Goal: Task Accomplishment & Management: Manage account settings

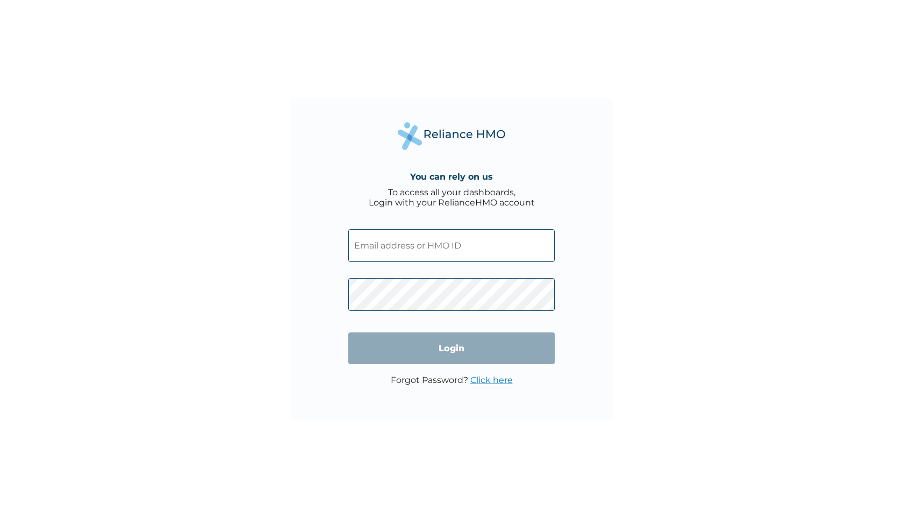
type input "deravyk3@gmail.com"
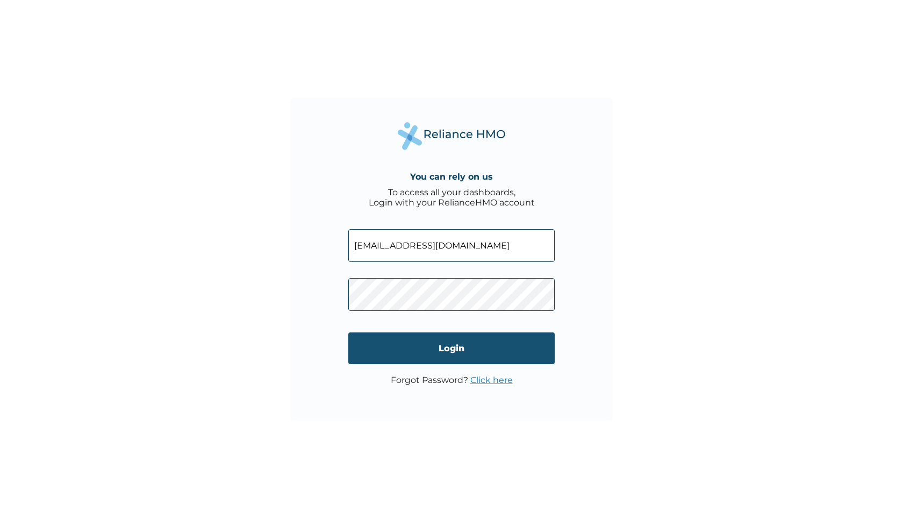
drag, startPoint x: 600, startPoint y: 301, endPoint x: 516, endPoint y: 336, distance: 91.3
click at [600, 301] on div "You can rely on us To access all your dashboards, Login with your RelianceHMO a…" at bounding box center [451, 259] width 323 height 323
click at [497, 346] on input "Login" at bounding box center [451, 348] width 206 height 32
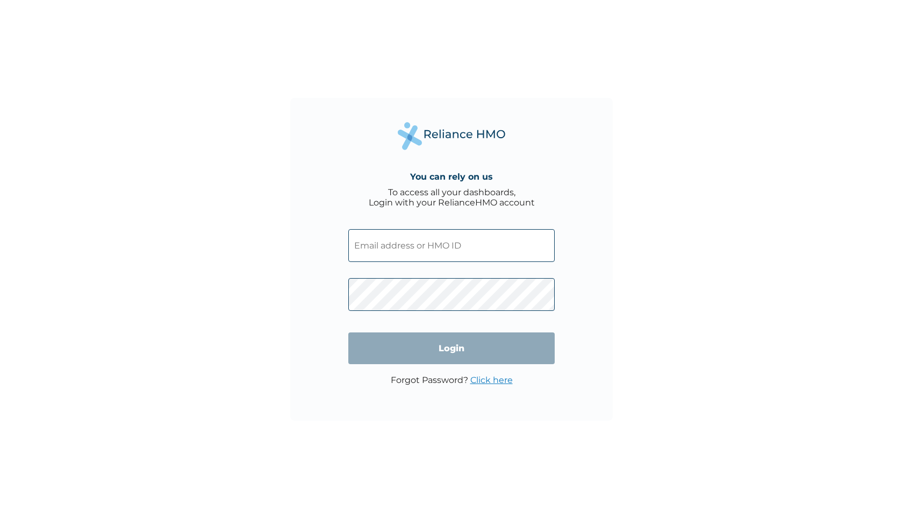
type input "deravyk3@gmail.com"
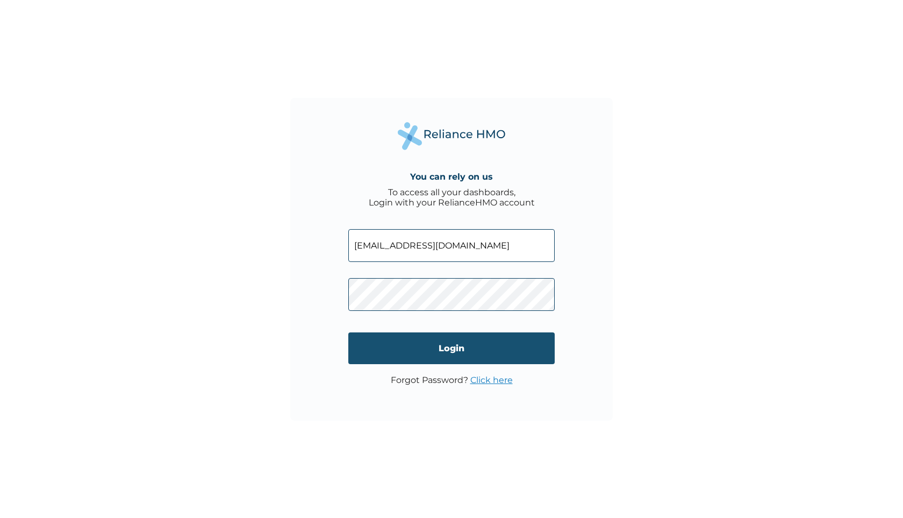
click at [539, 340] on input "Login" at bounding box center [451, 348] width 206 height 32
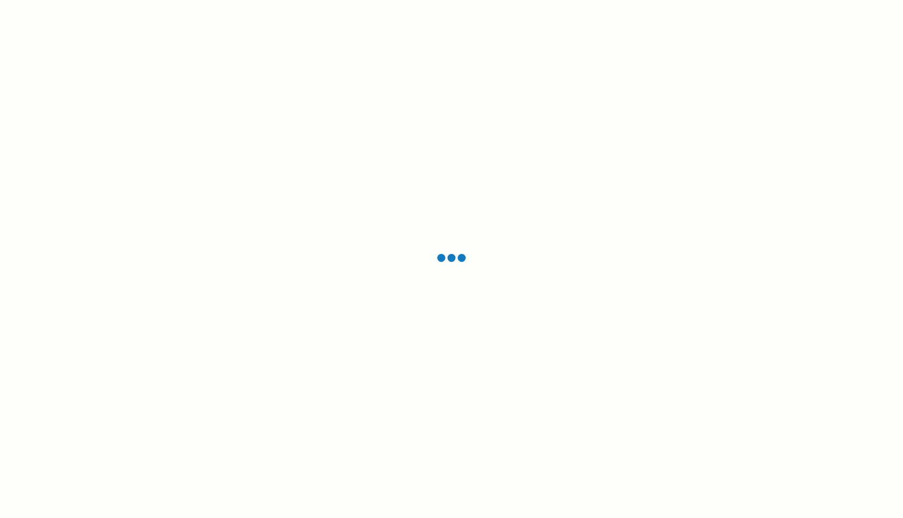
click at [348, 112] on div at bounding box center [451, 259] width 903 height 518
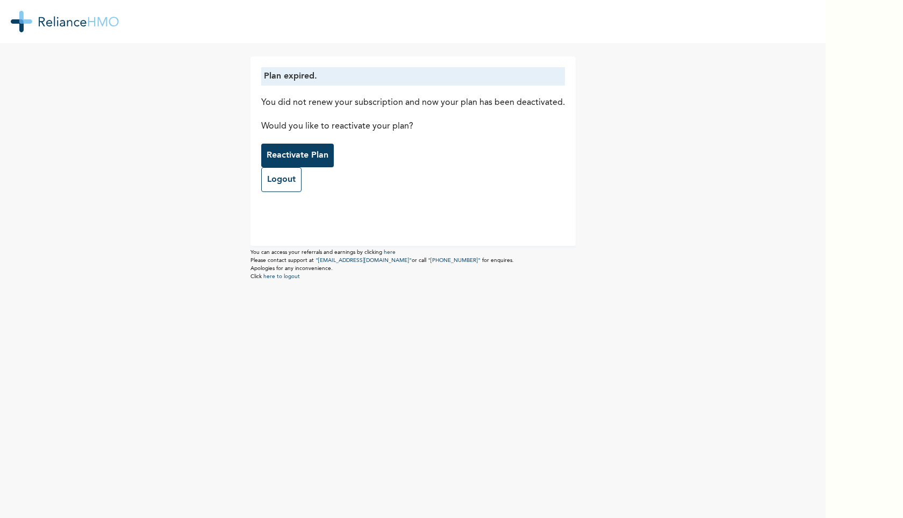
click at [278, 151] on p "Reactivate Plan" at bounding box center [298, 155] width 62 height 13
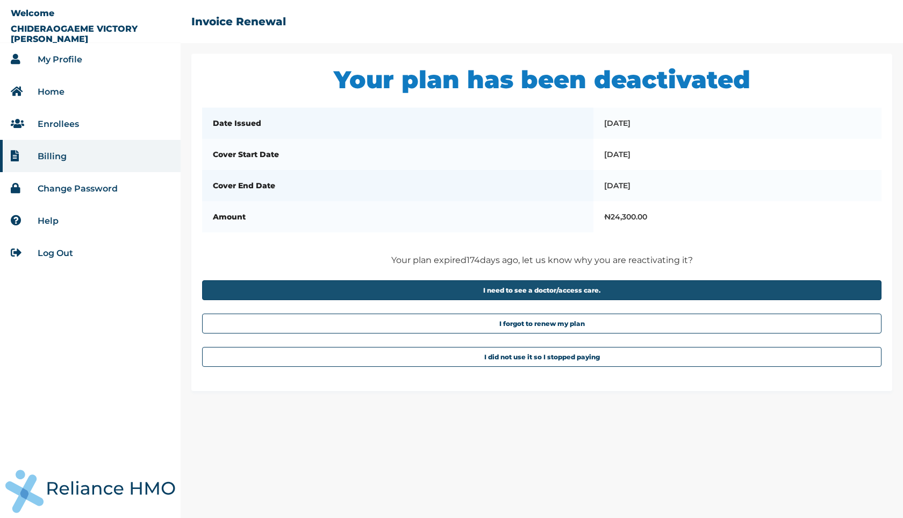
click at [593, 300] on button "I need to see a doctor/access care." at bounding box center [541, 290] width 679 height 20
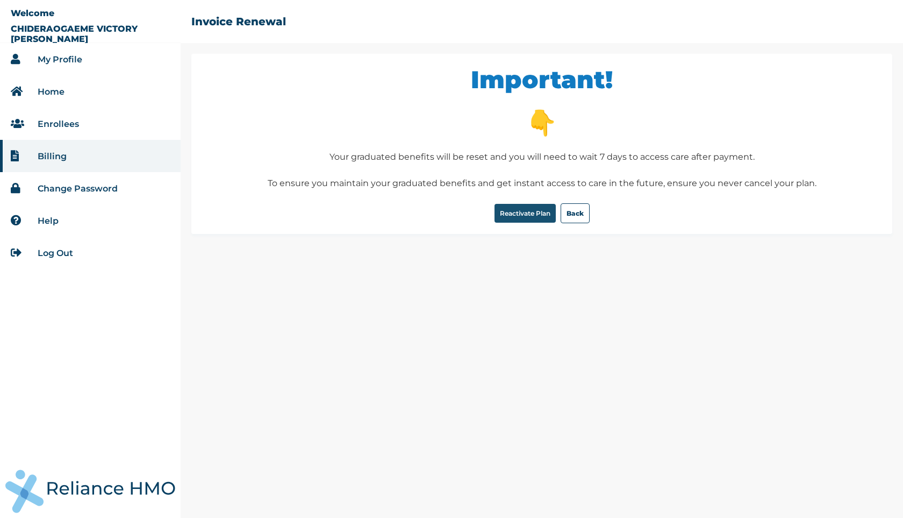
click at [526, 217] on button "Reactivate Plan" at bounding box center [525, 213] width 61 height 19
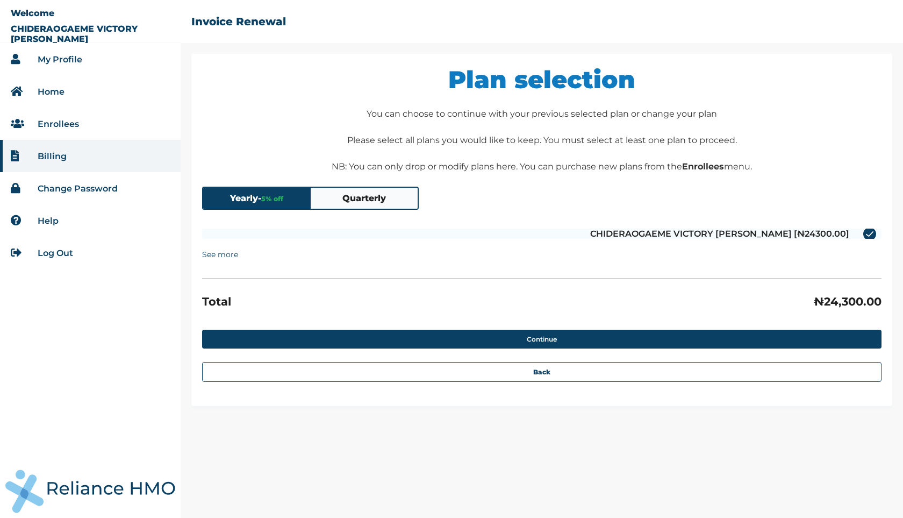
click at [361, 198] on button "Quarterly" at bounding box center [365, 198] width 108 height 21
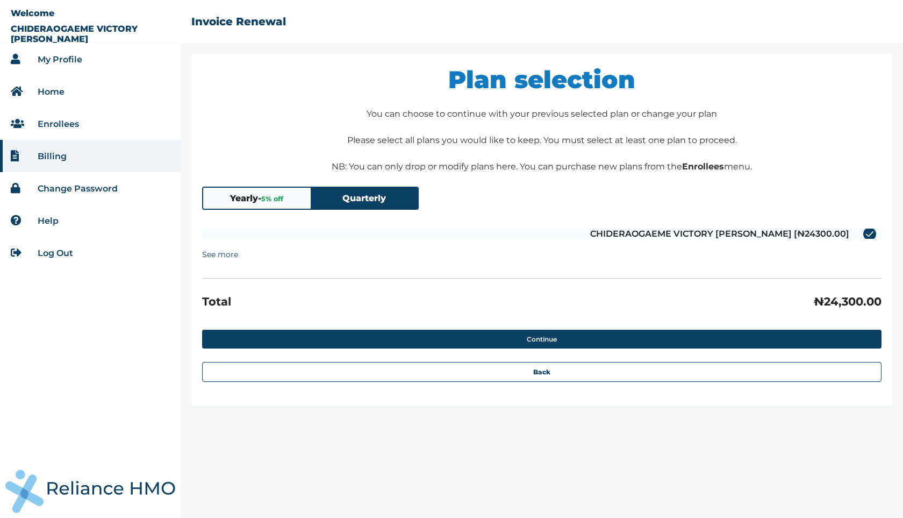
click at [240, 204] on button "Yearly - 5 % off" at bounding box center [257, 198] width 108 height 21
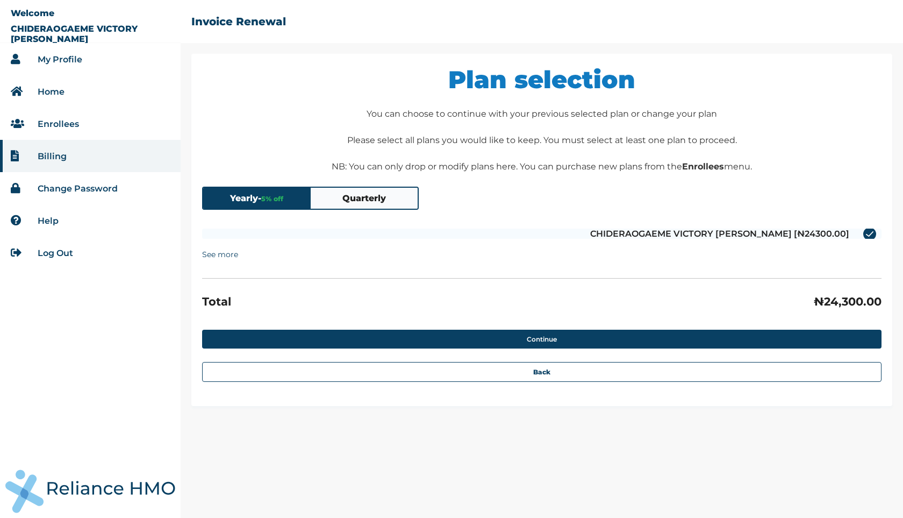
click at [84, 166] on li "Billing" at bounding box center [90, 156] width 181 height 32
click at [232, 200] on button "Yearly - 5 % off" at bounding box center [257, 198] width 108 height 21
click at [342, 192] on button "Quarterly" at bounding box center [365, 198] width 108 height 21
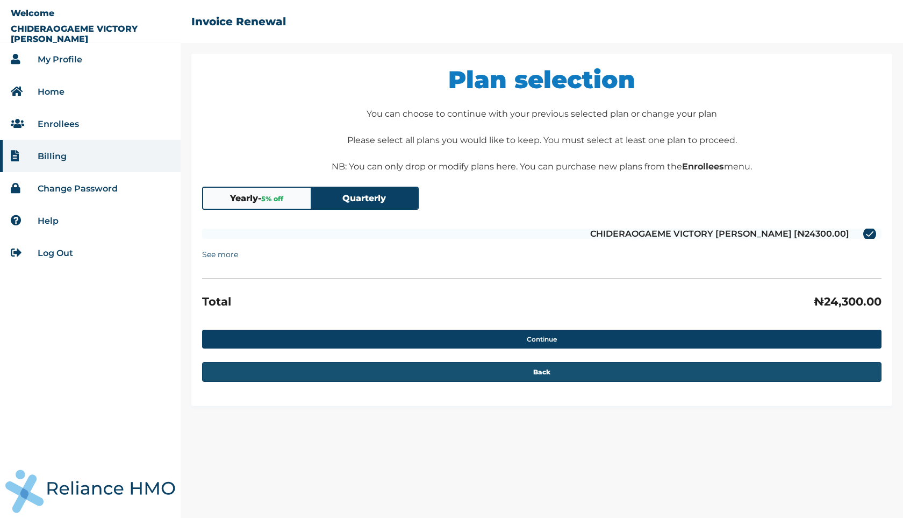
click at [578, 374] on button "Back" at bounding box center [541, 372] width 679 height 20
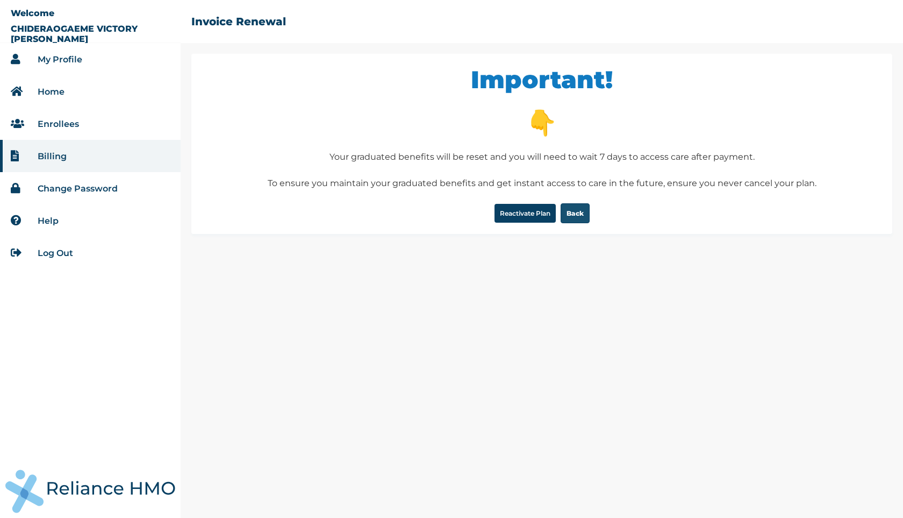
click at [579, 217] on button "Back" at bounding box center [575, 213] width 29 height 20
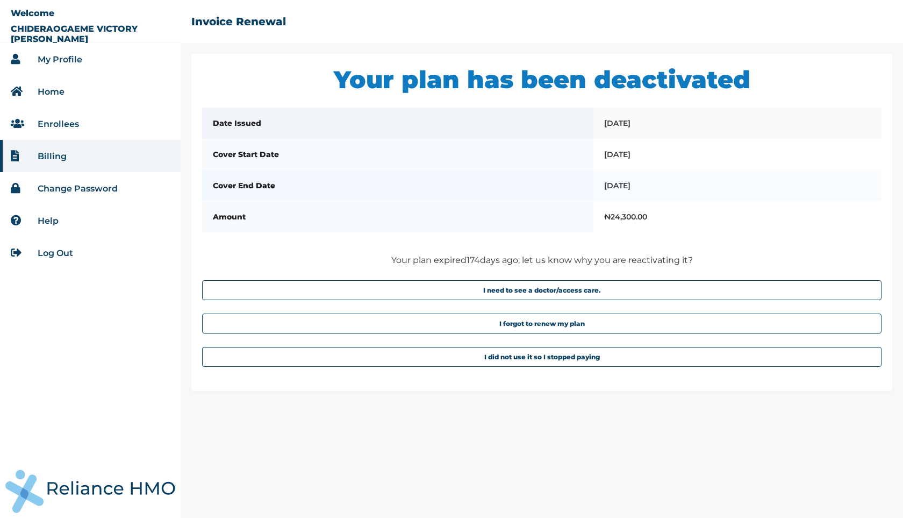
click at [621, 128] on td "22/01/2025" at bounding box center [737, 123] width 288 height 31
click at [621, 126] on td "22/01/2025" at bounding box center [737, 123] width 288 height 31
click at [76, 67] on li "My Profile" at bounding box center [90, 59] width 181 height 32
click at [99, 65] on li "My Profile" at bounding box center [90, 59] width 181 height 32
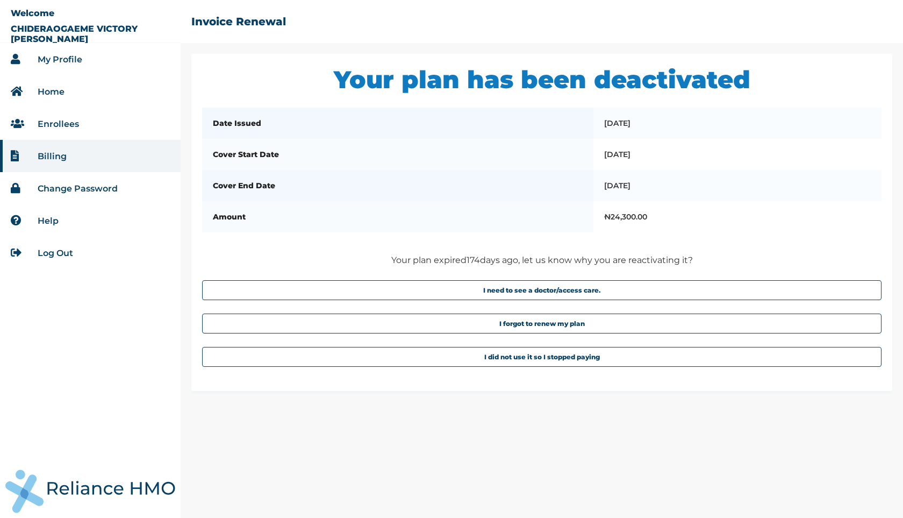
click at [89, 65] on li "My Profile" at bounding box center [90, 59] width 181 height 32
click at [75, 104] on li "Home" at bounding box center [90, 91] width 181 height 32
click at [72, 71] on li "My Profile" at bounding box center [90, 59] width 181 height 32
click at [73, 64] on link "My Profile" at bounding box center [60, 59] width 45 height 10
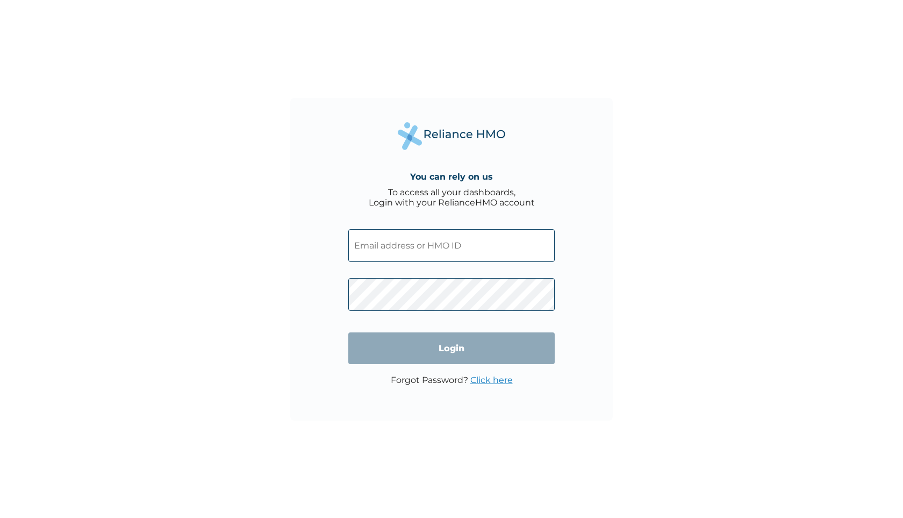
type input "[EMAIL_ADDRESS][DOMAIN_NAME]"
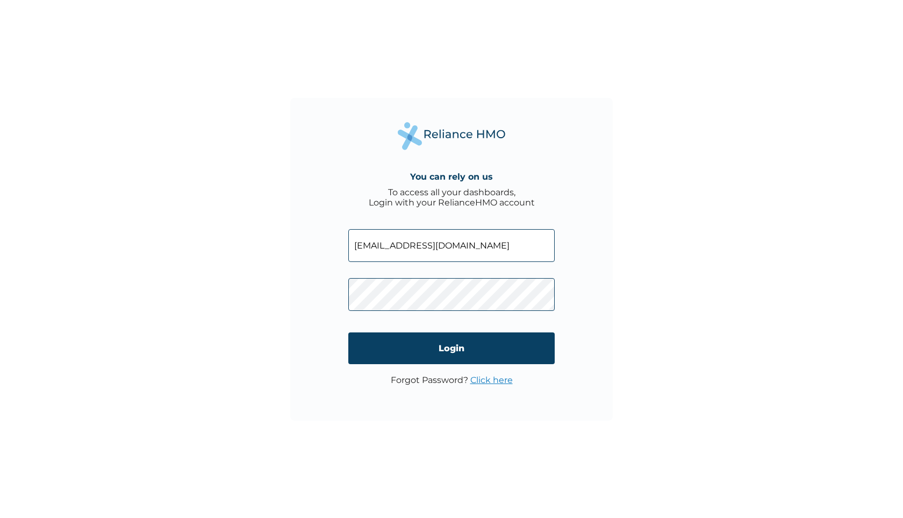
click at [577, 104] on div "You can rely on us To access all your dashboards, Login with your RelianceHMO a…" at bounding box center [451, 259] width 323 height 323
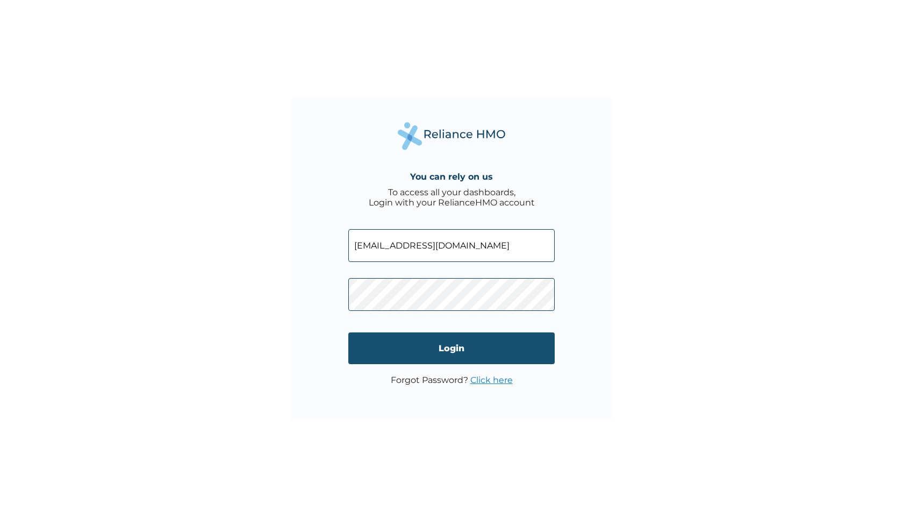
click at [508, 354] on input "Login" at bounding box center [451, 348] width 206 height 32
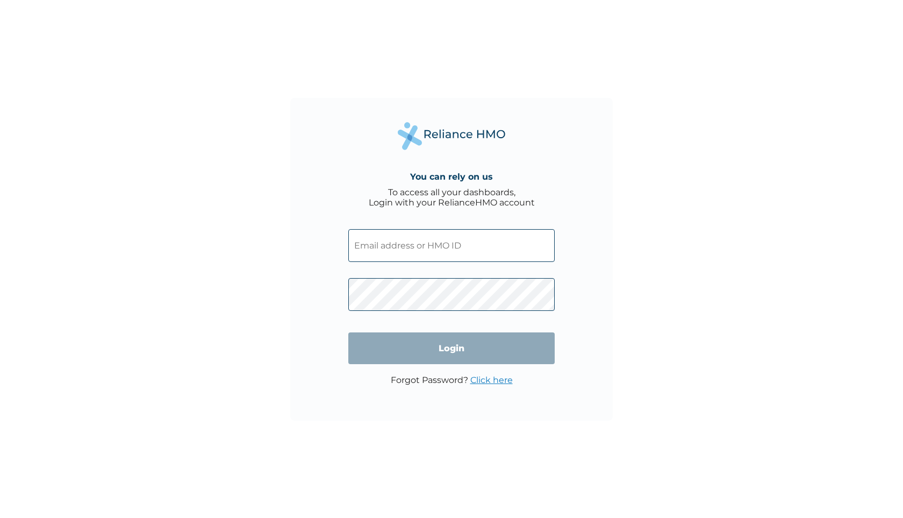
type input "deravyk3@gmail.com"
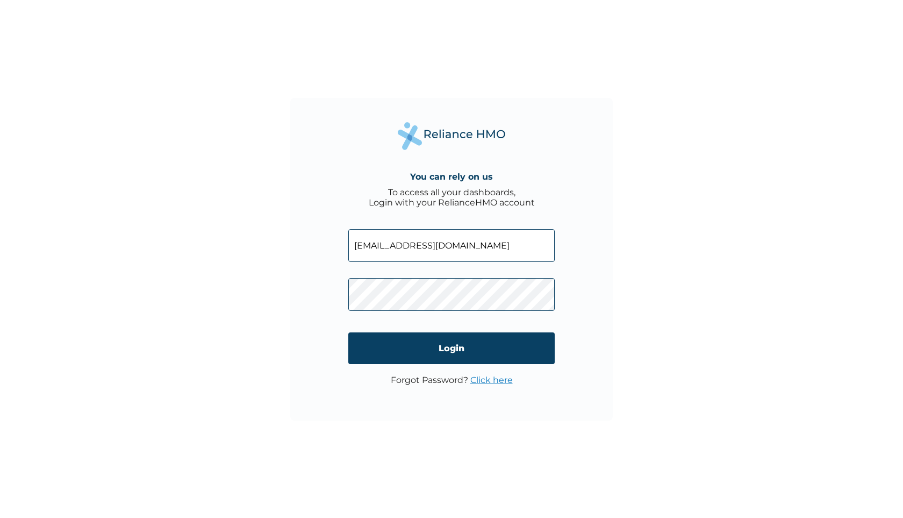
click at [701, 281] on div "You can rely on us To access all your dashboards, Login with your RelianceHMO a…" at bounding box center [451, 259] width 903 height 518
